Goal: Find specific page/section: Find specific page/section

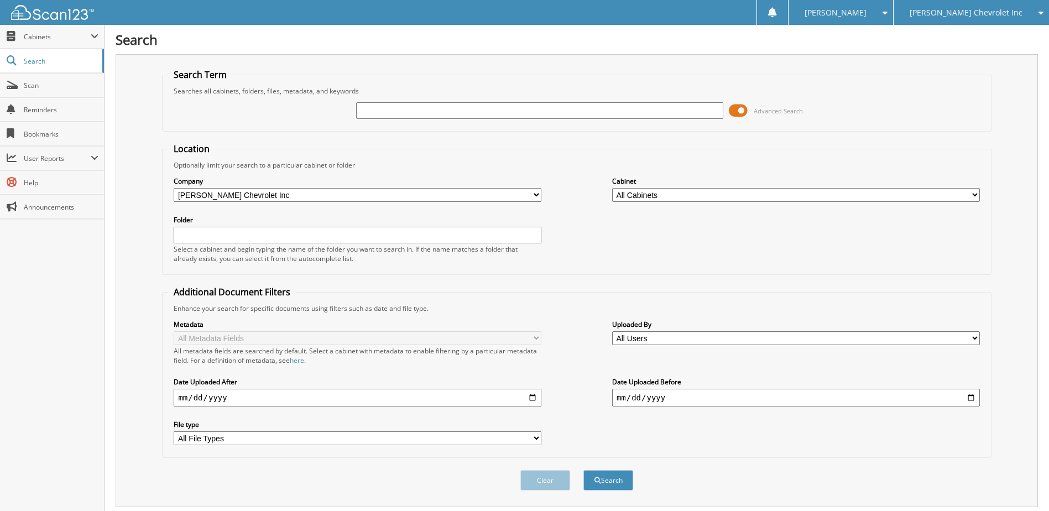
click at [382, 111] on input "text" at bounding box center [540, 110] width 368 height 17
type input "232063"
click at [584, 470] on button "Search" at bounding box center [609, 480] width 50 height 20
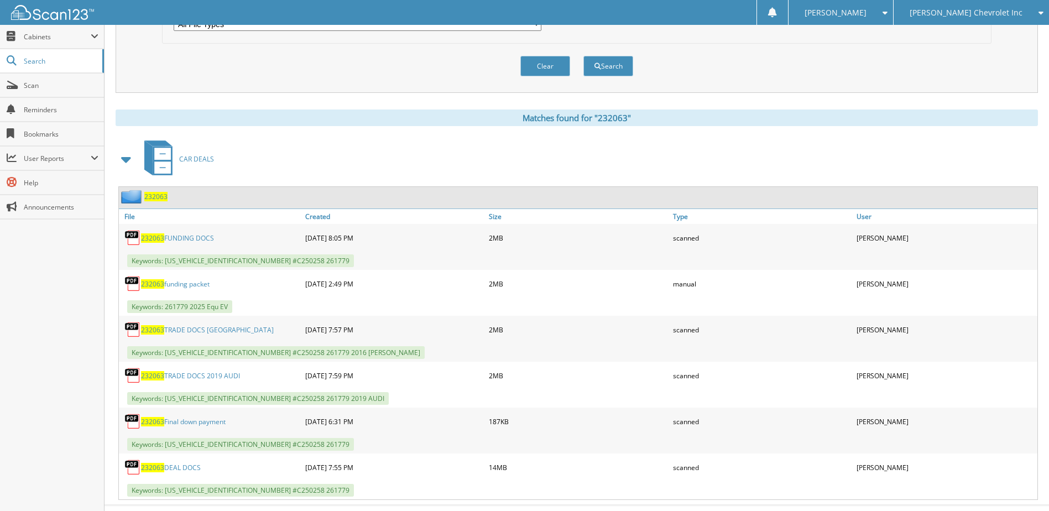
scroll to position [437, 0]
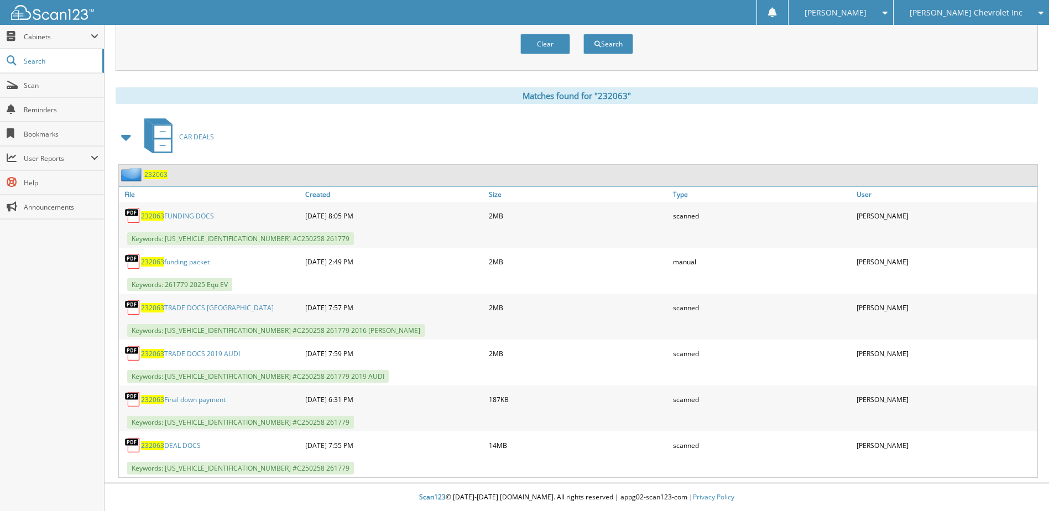
click at [163, 173] on span "232063" at bounding box center [155, 174] width 23 height 9
